Goal: Transaction & Acquisition: Download file/media

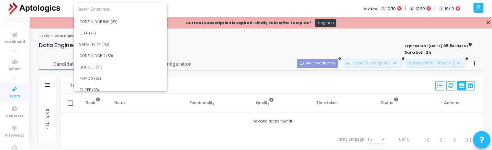
click at [111, 9] on input at bounding box center [120, 9] width 87 height 6
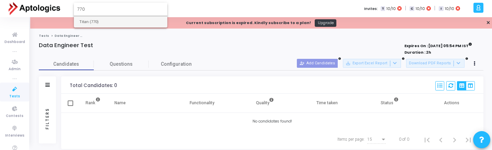
type input "770"
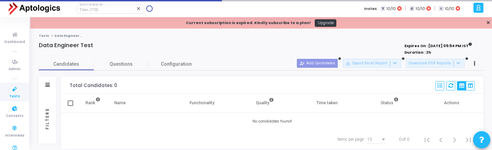
click at [12, 94] on span "Tests" at bounding box center [14, 96] width 11 height 6
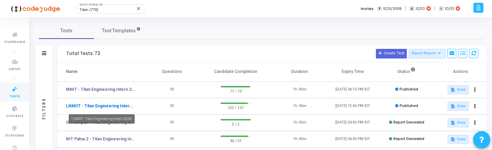
click at [114, 104] on link "LNMIIT - Titan Engineering Intern 2026" at bounding box center [100, 106] width 69 height 6
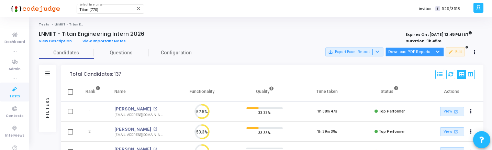
click at [423, 51] on button "Download PDF Reports" at bounding box center [414, 51] width 58 height 9
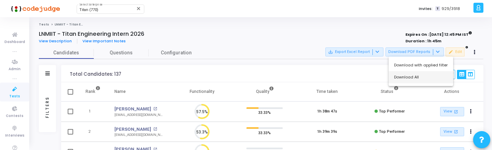
click at [413, 79] on button "Download All" at bounding box center [421, 77] width 65 height 12
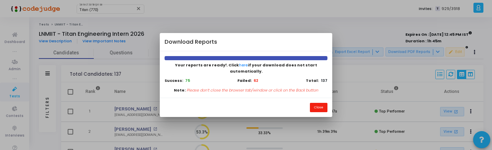
click at [321, 103] on button "Close" at bounding box center [319, 107] width 18 height 9
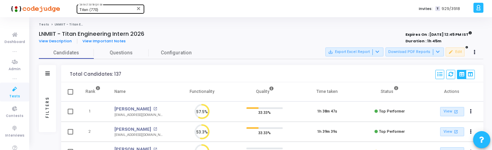
click at [112, 10] on div "Titan (770)" at bounding box center [107, 10] width 56 height 4
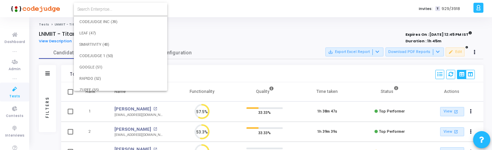
scroll to position [7923, 0]
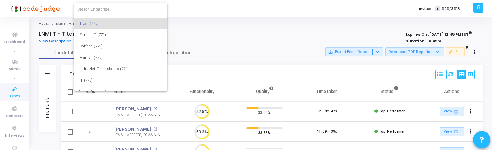
click at [113, 10] on input at bounding box center [120, 9] width 87 height 6
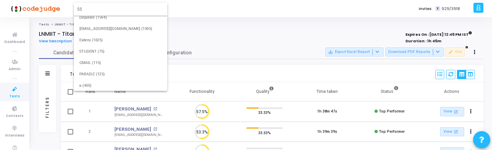
scroll to position [0, 0]
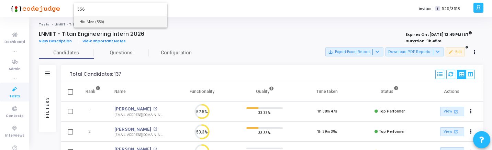
type input "556"
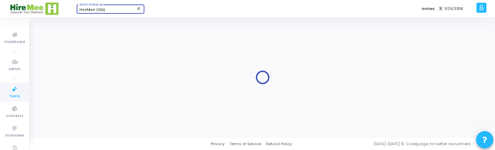
click at [17, 88] on icon at bounding box center [15, 89] width 14 height 9
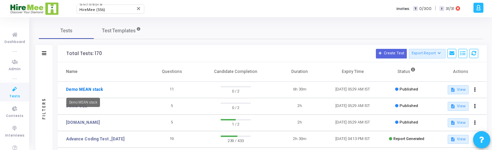
click at [89, 88] on link "Demo MEAN stack" at bounding box center [84, 89] width 37 height 6
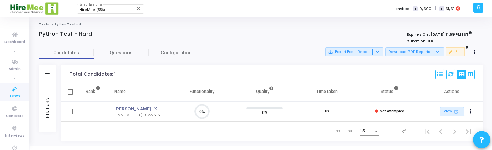
scroll to position [3, 3]
click at [420, 55] on button "Download PDF Reports" at bounding box center [414, 51] width 58 height 9
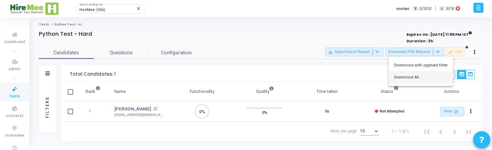
click at [414, 75] on button "Download All" at bounding box center [421, 77] width 65 height 12
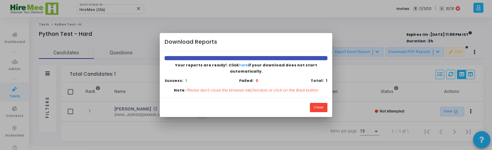
click at [437, 16] on div at bounding box center [246, 75] width 492 height 150
click at [318, 104] on button "Close" at bounding box center [319, 107] width 18 height 9
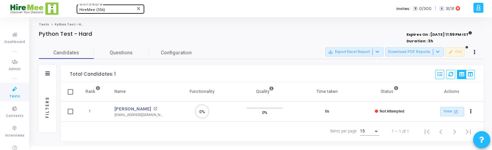
click at [108, 8] on div "HireMee (556) Select Enterprise" at bounding box center [110, 8] width 62 height 10
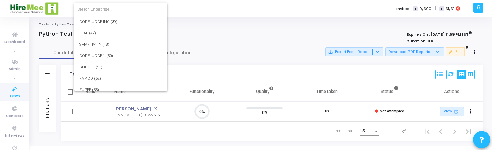
click at [108, 8] on input at bounding box center [120, 9] width 87 height 6
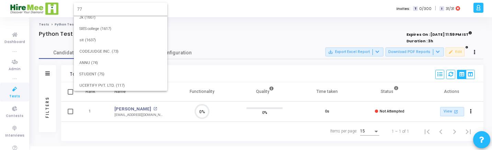
scroll to position [0, 0]
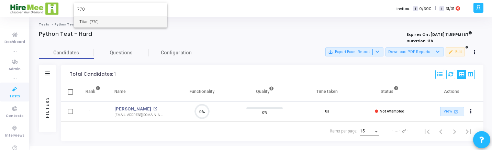
type input "770"
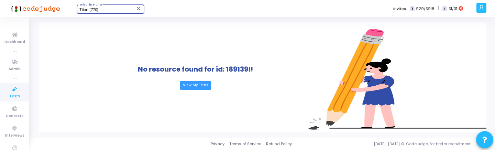
click at [3, 94] on link "Tests" at bounding box center [14, 91] width 29 height 19
